Goal: Transaction & Acquisition: Purchase product/service

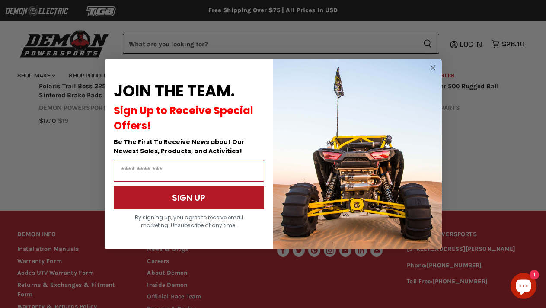
scroll to position [712, 0]
